Goal: Find specific page/section: Find specific page/section

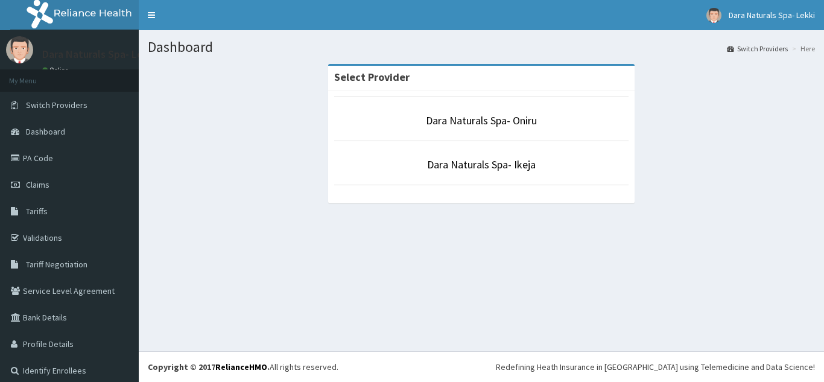
click at [474, 172] on p "Dara Naturals Spa- Ikeja" at bounding box center [481, 165] width 295 height 16
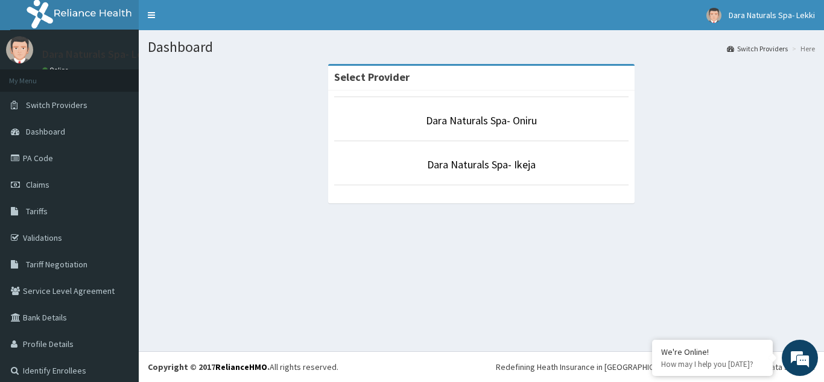
click at [547, 171] on p "Dara Naturals Spa- Ikeja" at bounding box center [481, 165] width 295 height 16
click at [480, 164] on link "Dara Naturals Spa- Ikeja" at bounding box center [481, 165] width 109 height 14
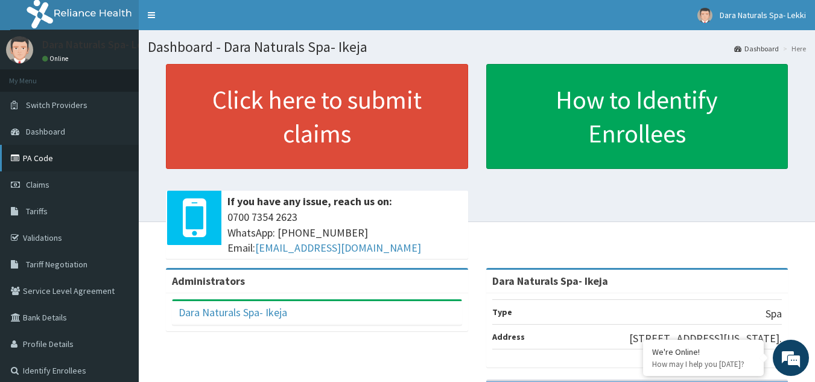
click at [40, 161] on link "PA Code" at bounding box center [69, 158] width 139 height 27
